Goal: Transaction & Acquisition: Purchase product/service

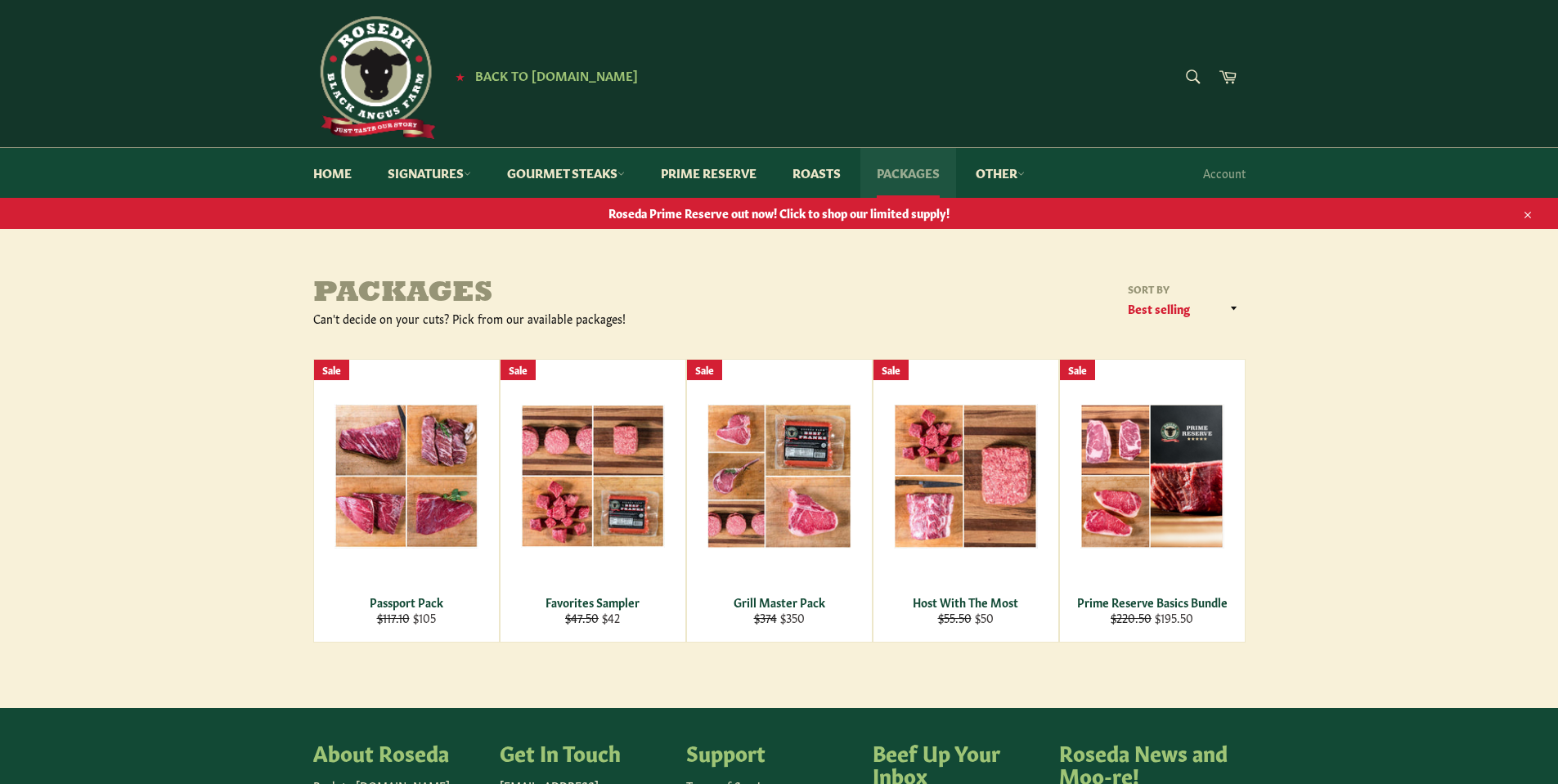
click at [942, 174] on link "Packages" at bounding box center [907, 173] width 95 height 50
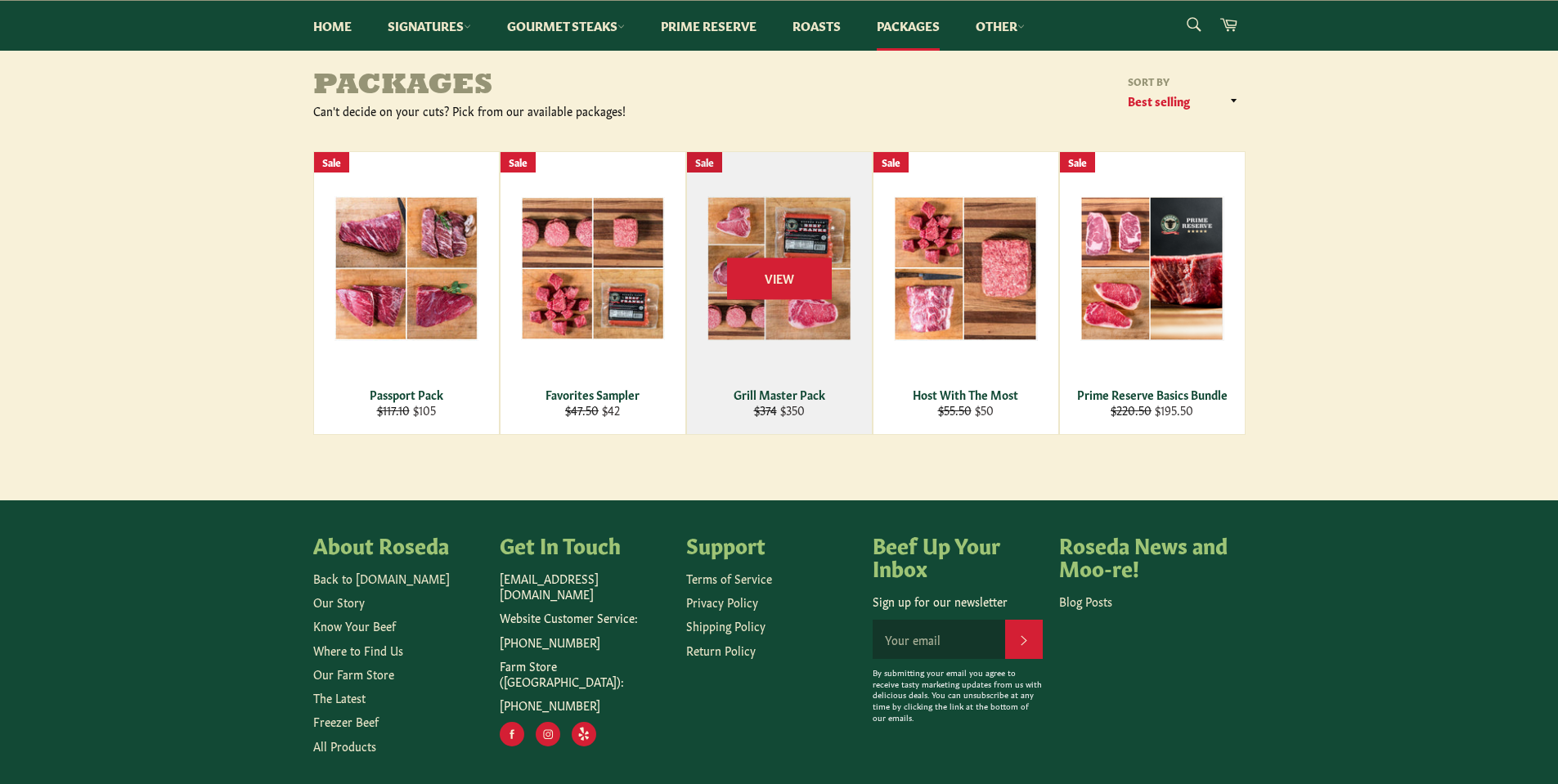
scroll to position [272, 0]
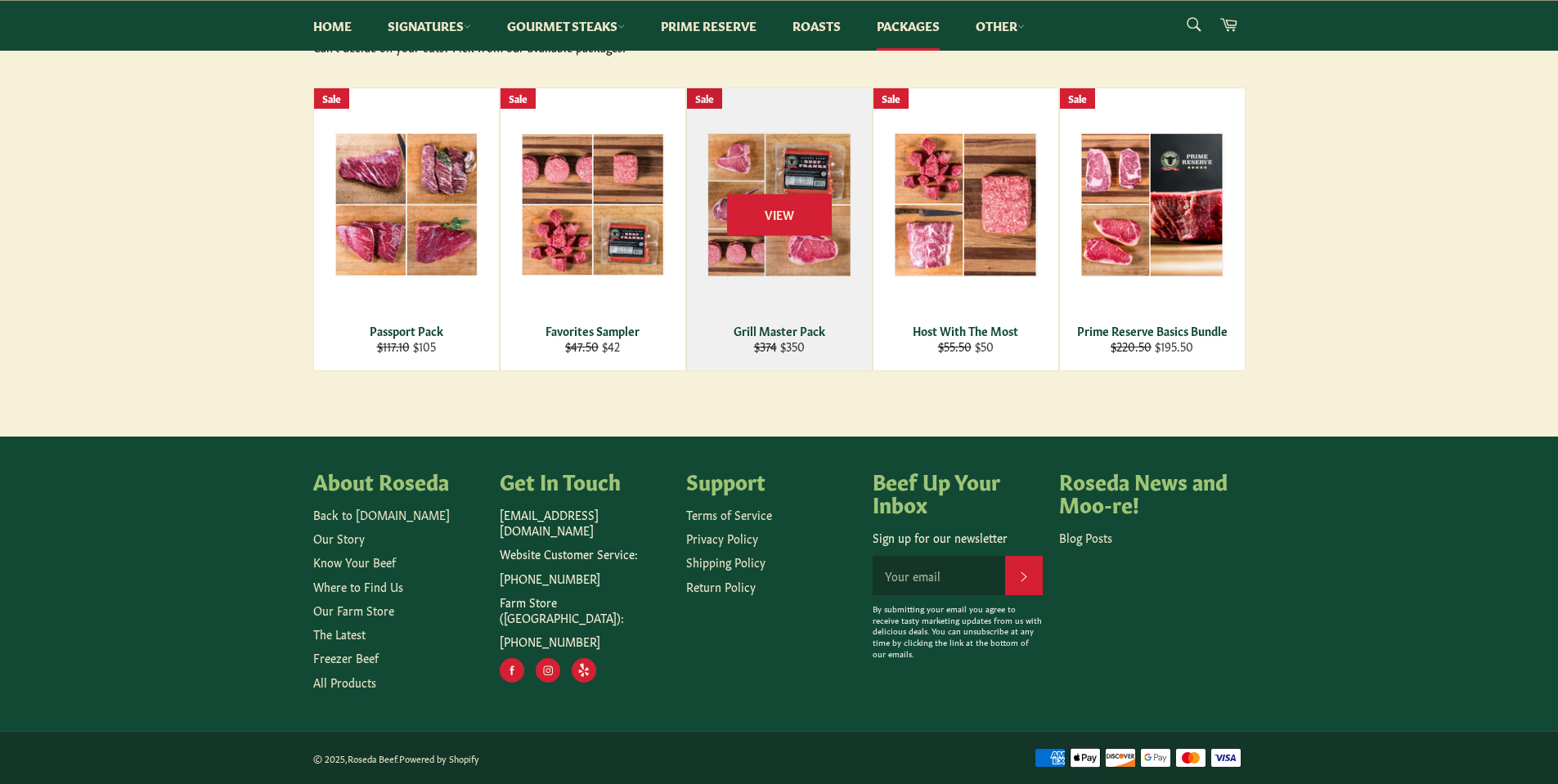
click at [787, 286] on div "View" at bounding box center [779, 229] width 184 height 282
